Goal: Task Accomplishment & Management: Manage account settings

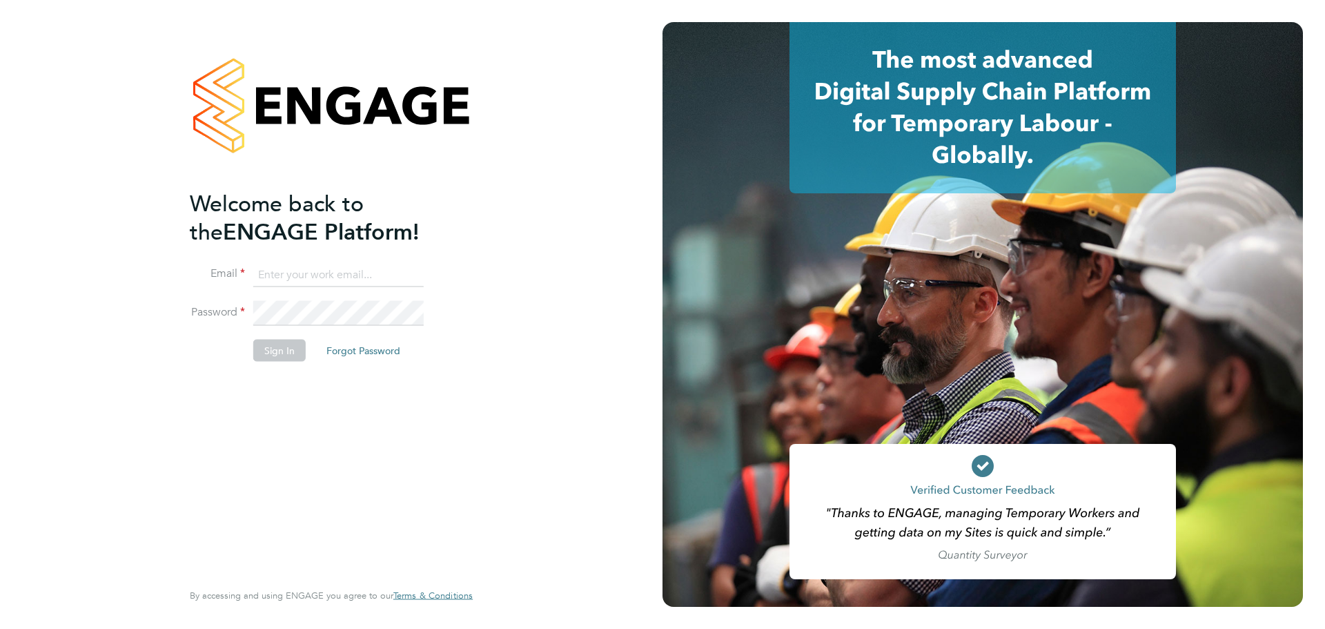
click at [400, 264] on input at bounding box center [338, 274] width 170 height 25
type input "[EMAIL_ADDRESS][PERSON_NAME][DOMAIN_NAME]"
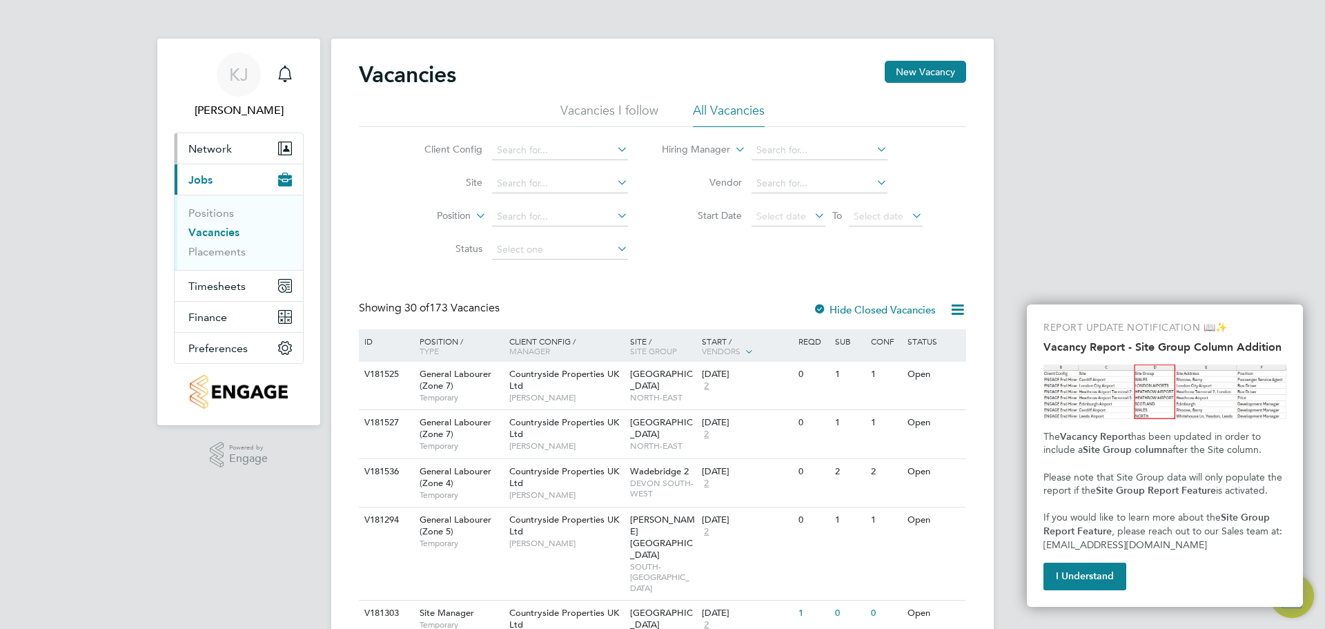
click at [205, 133] on button "Network" at bounding box center [239, 148] width 128 height 30
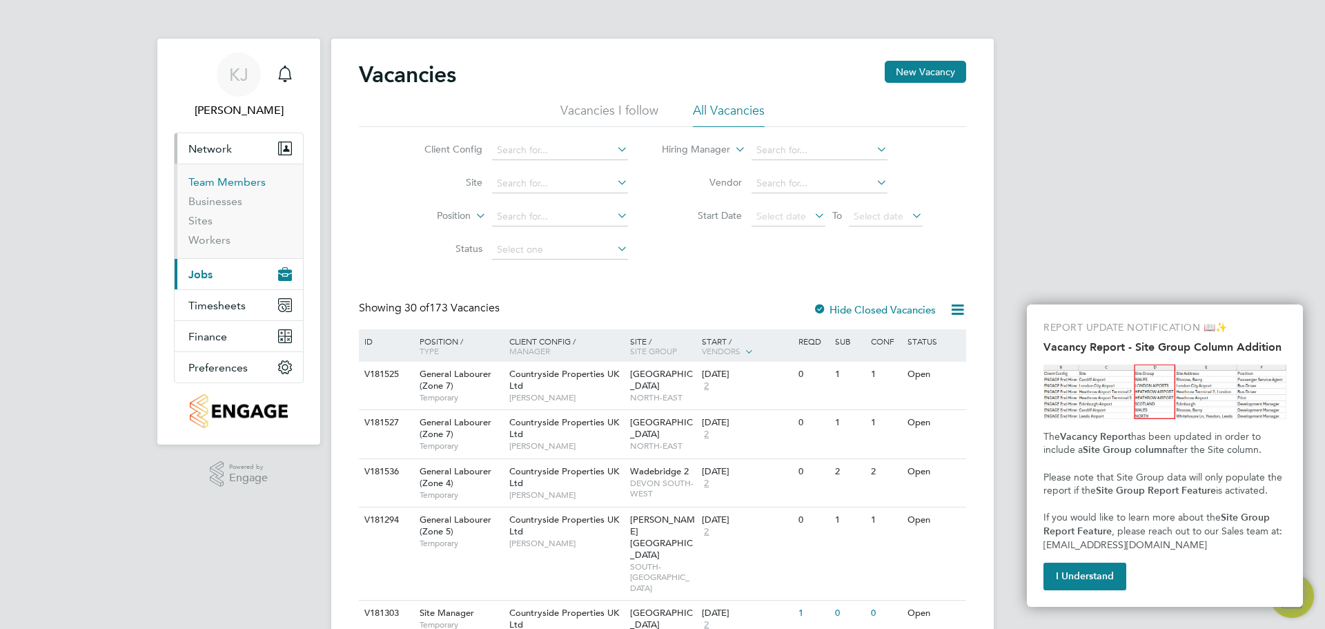
click at [208, 186] on link "Team Members" at bounding box center [226, 181] width 77 height 13
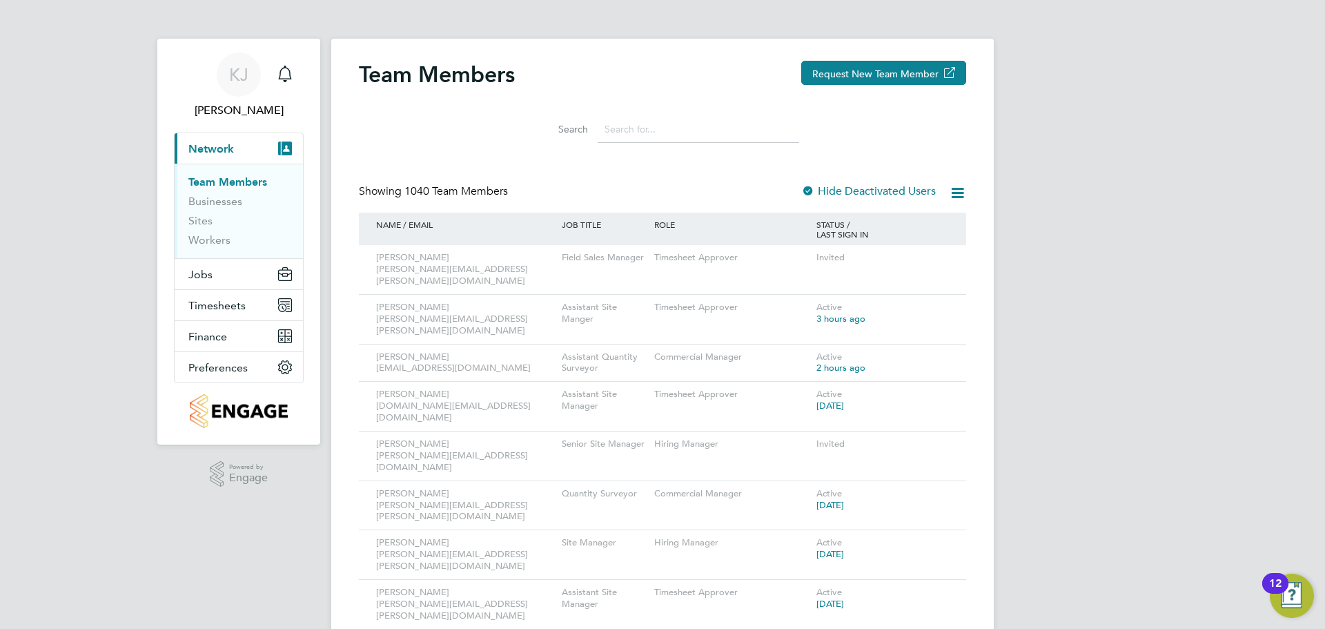
click at [647, 126] on input at bounding box center [699, 129] width 202 height 27
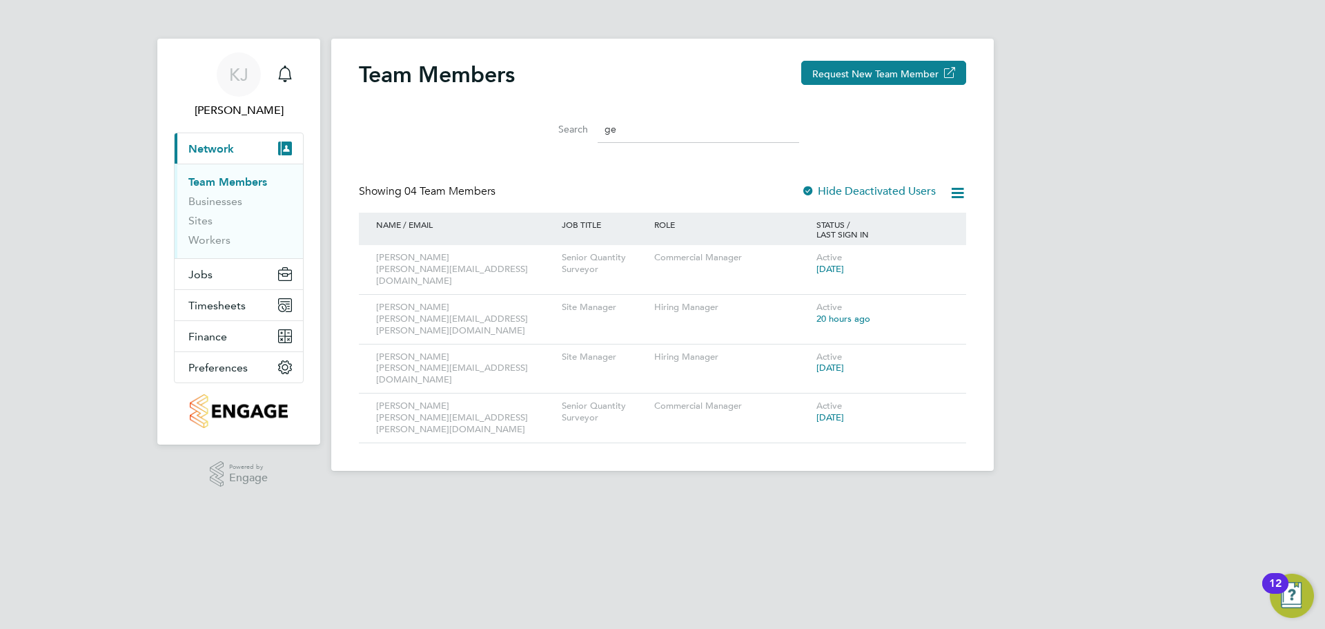
type input "g"
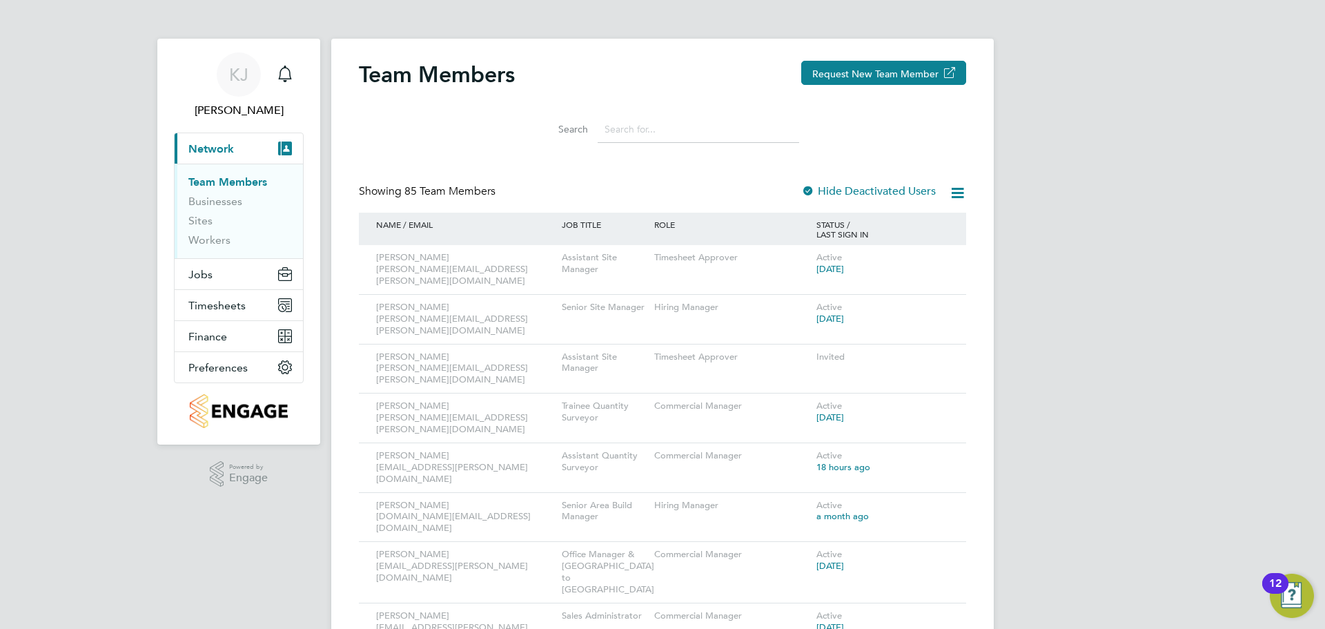
click at [824, 81] on button "Request New Team Member" at bounding box center [883, 73] width 165 height 24
